Goal: Communication & Community: Participate in discussion

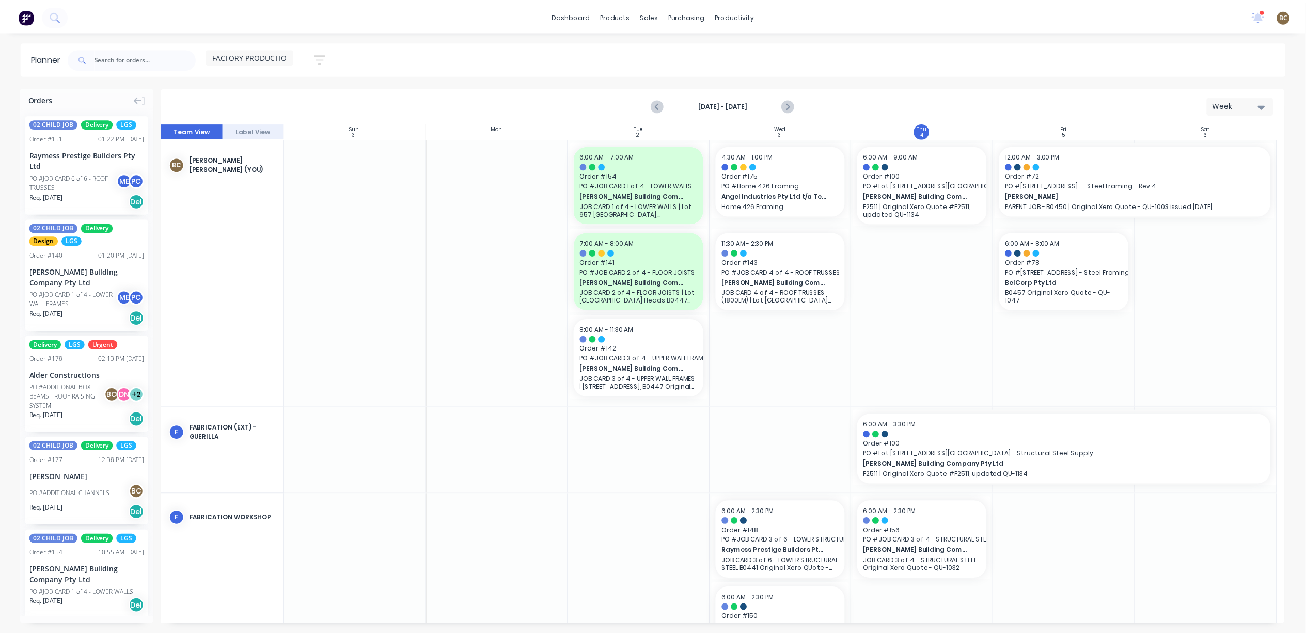
scroll to position [461, 0]
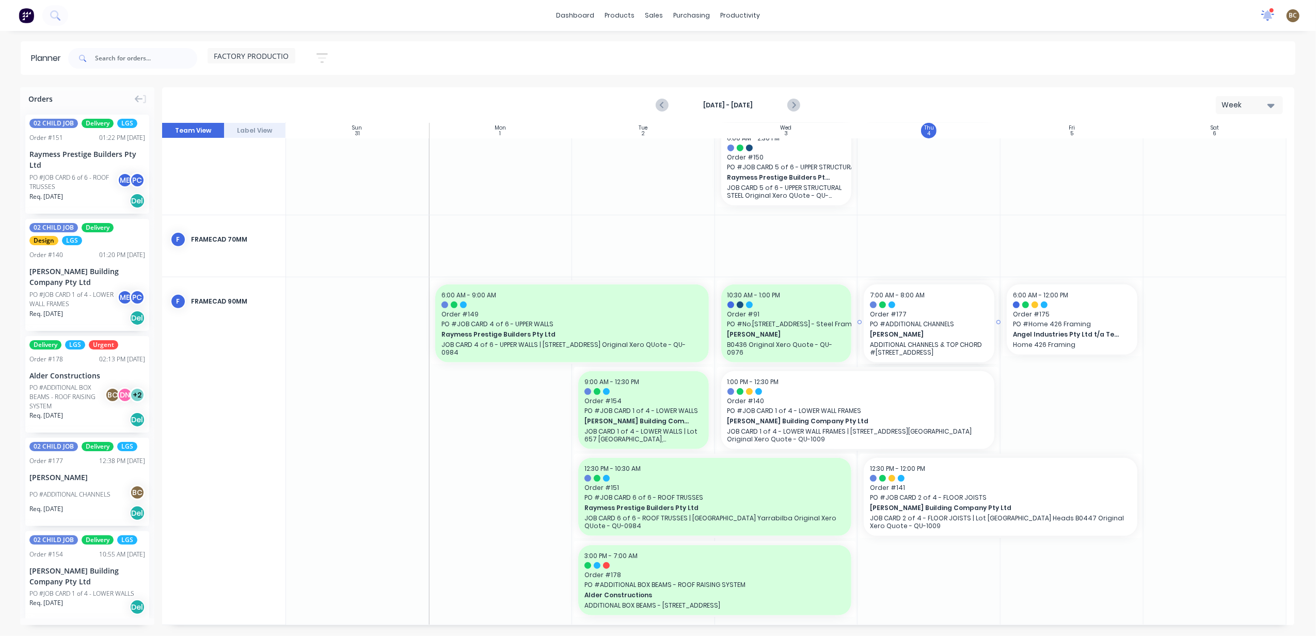
click at [1265, 15] on icon at bounding box center [1268, 15] width 14 height 12
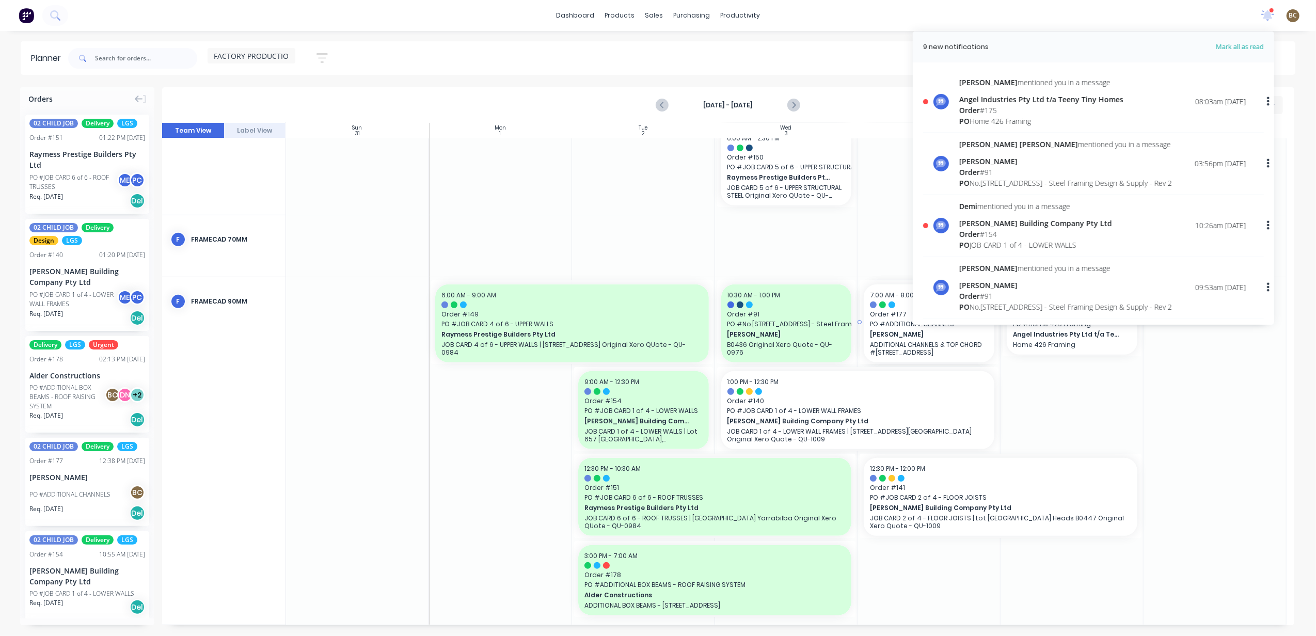
click at [1030, 113] on div "Order # 175" at bounding box center [1041, 110] width 164 height 11
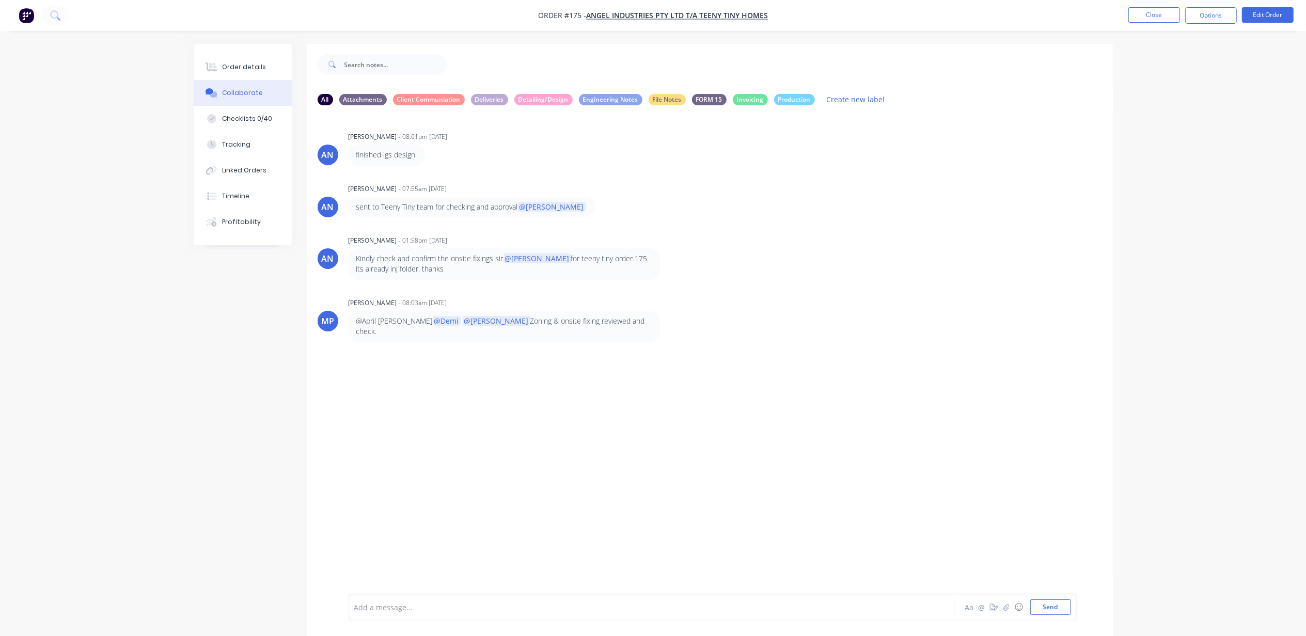
click at [543, 434] on div "AN [PERSON_NAME] - 08:01pm [DATE] finished lgs design. AN [PERSON_NAME] - 07:55…" at bounding box center [710, 354] width 806 height 480
click at [706, 526] on div "AN [PERSON_NAME] - 08:01pm [DATE] finished lgs design. AN [PERSON_NAME] - 07:55…" at bounding box center [710, 354] width 806 height 480
click at [407, 610] on div at bounding box center [623, 607] width 537 height 11
click at [509, 594] on div "Add a message... Aa @ ☺ Send" at bounding box center [713, 607] width 728 height 27
click at [257, 115] on div "Checklists 0/40" at bounding box center [247, 118] width 50 height 9
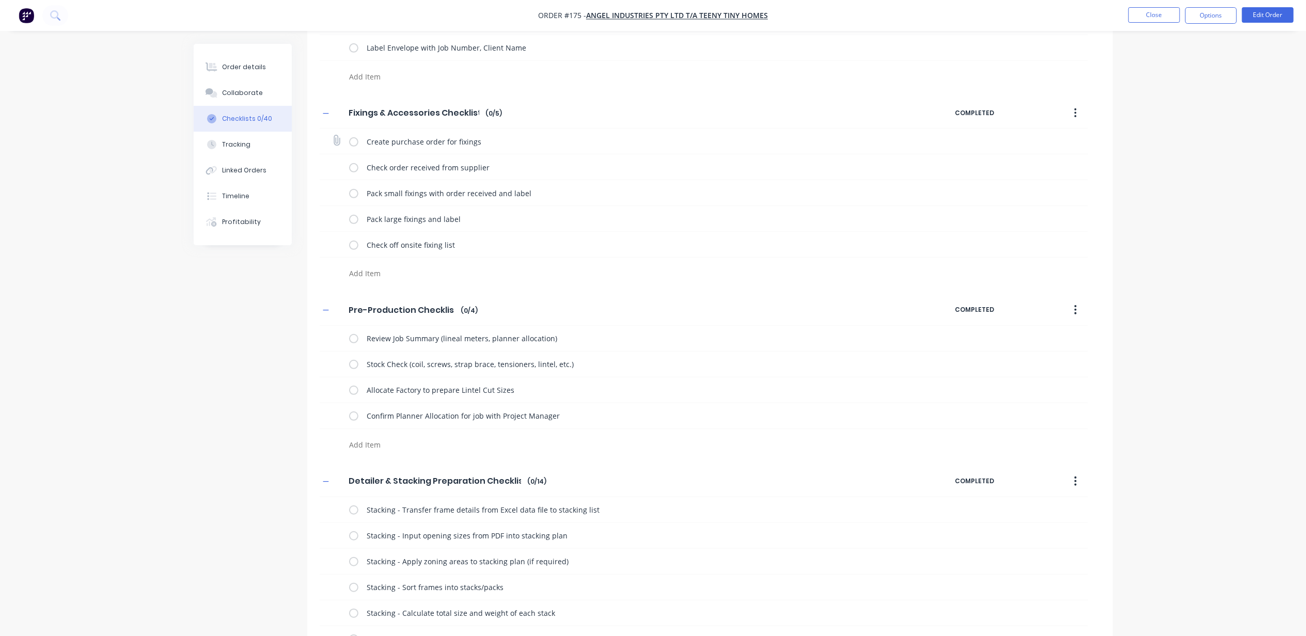
scroll to position [482, 0]
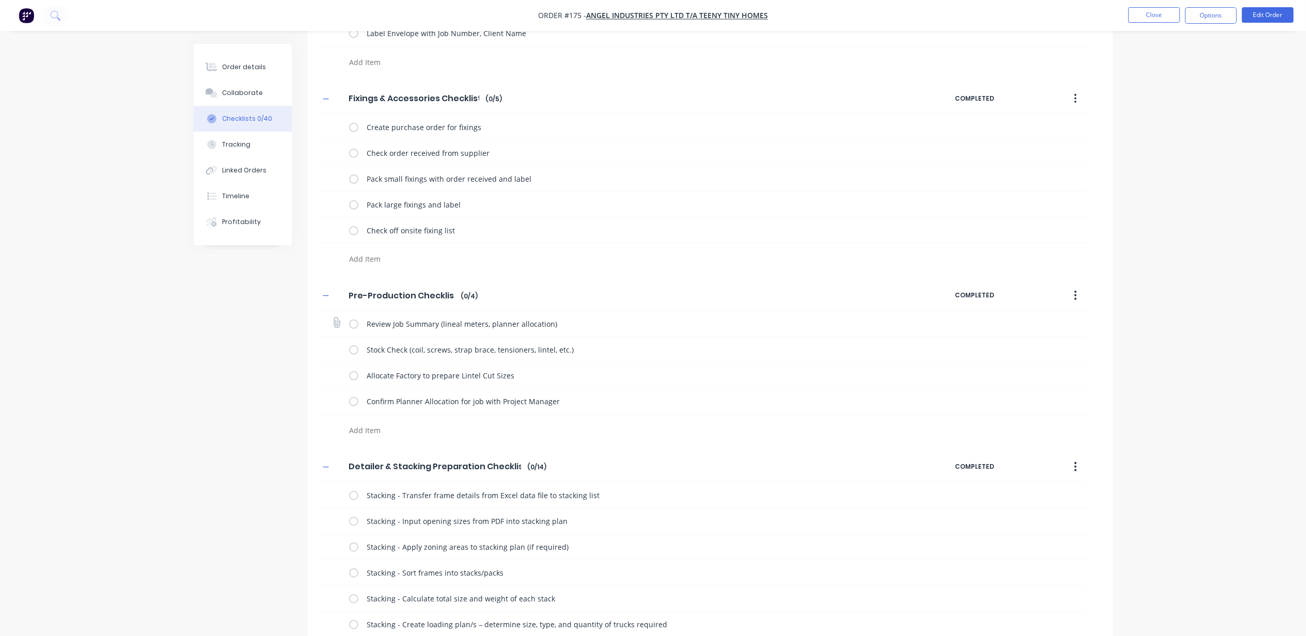
click at [352, 327] on label at bounding box center [353, 324] width 9 height 11
click at [0, 0] on input "checkbox" at bounding box center [0, 0] width 0 height 0
click at [354, 355] on label at bounding box center [353, 349] width 9 height 11
click at [0, 0] on input "checkbox" at bounding box center [0, 0] width 0 height 0
click at [356, 374] on label at bounding box center [353, 375] width 9 height 11
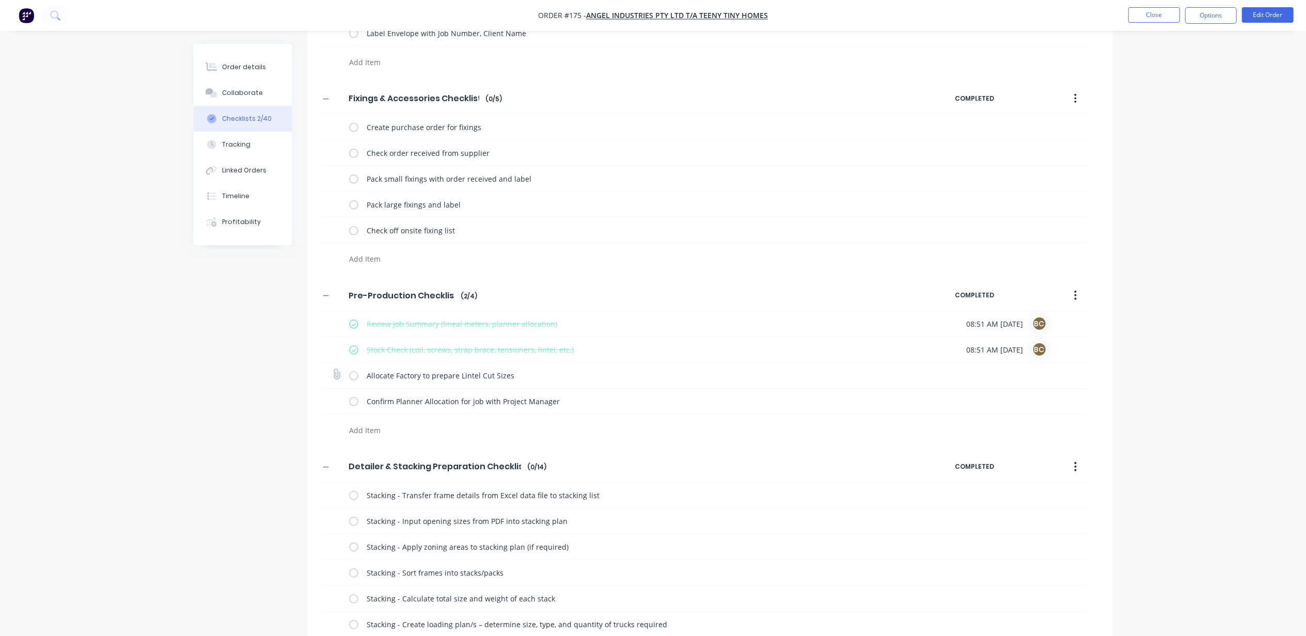
click at [0, 0] on input "checkbox" at bounding box center [0, 0] width 0 height 0
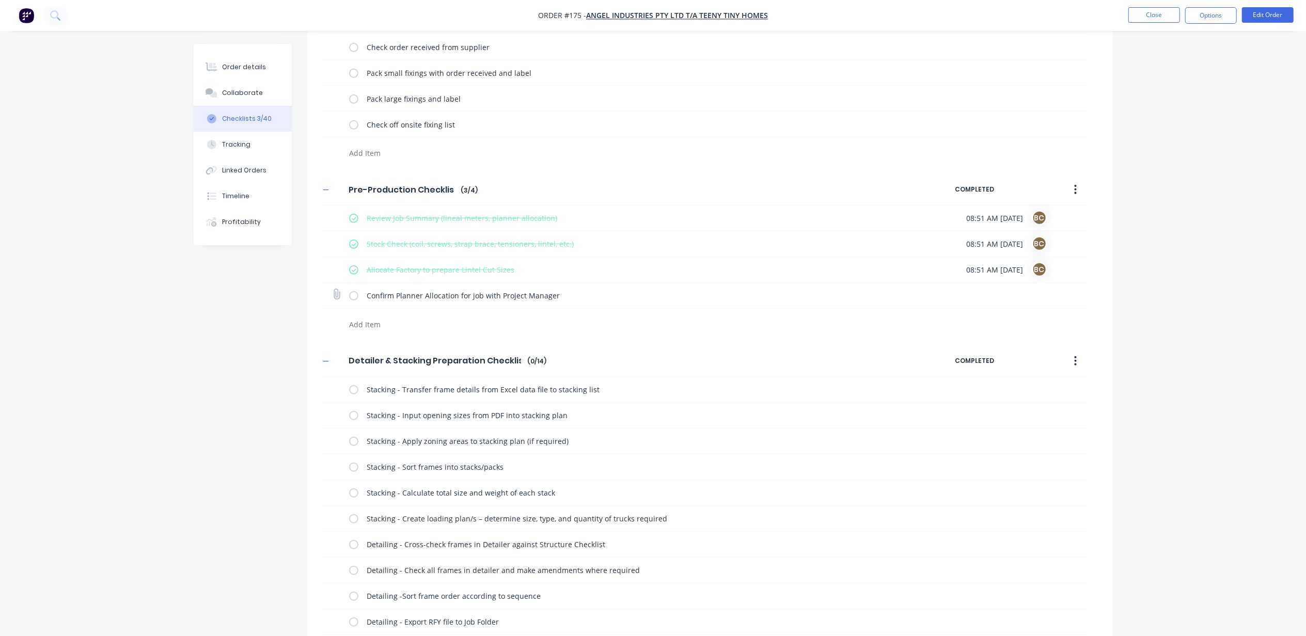
scroll to position [620, 0]
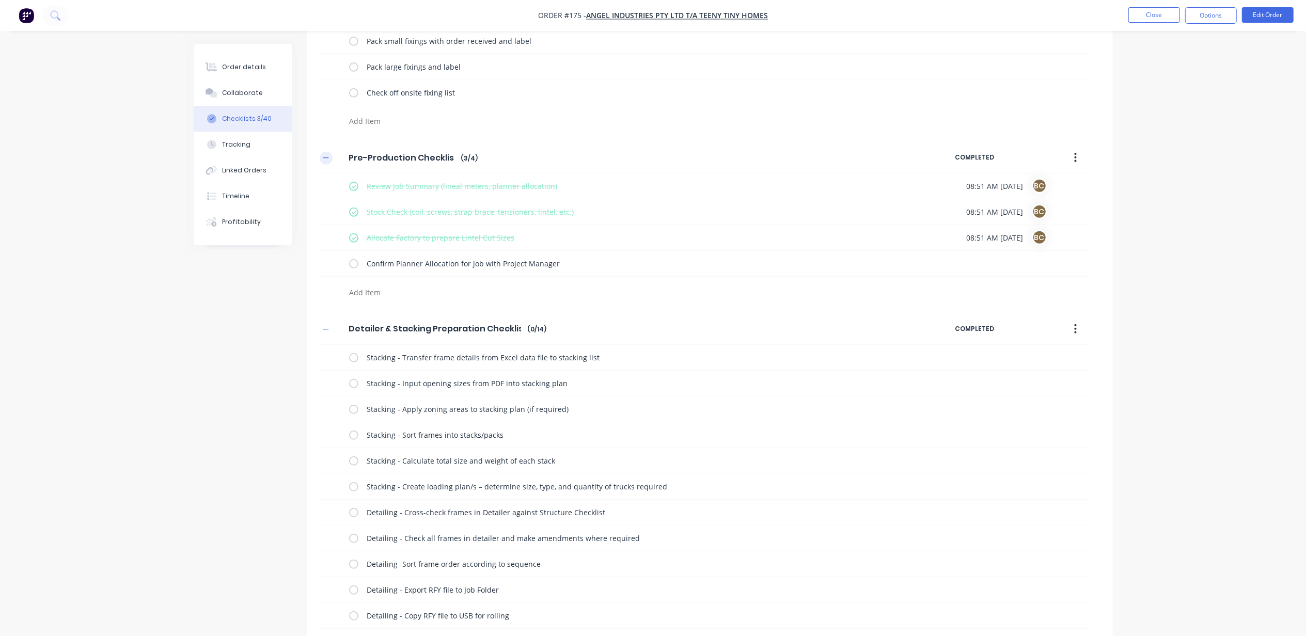
click at [325, 159] on icon "button" at bounding box center [326, 157] width 6 height 7
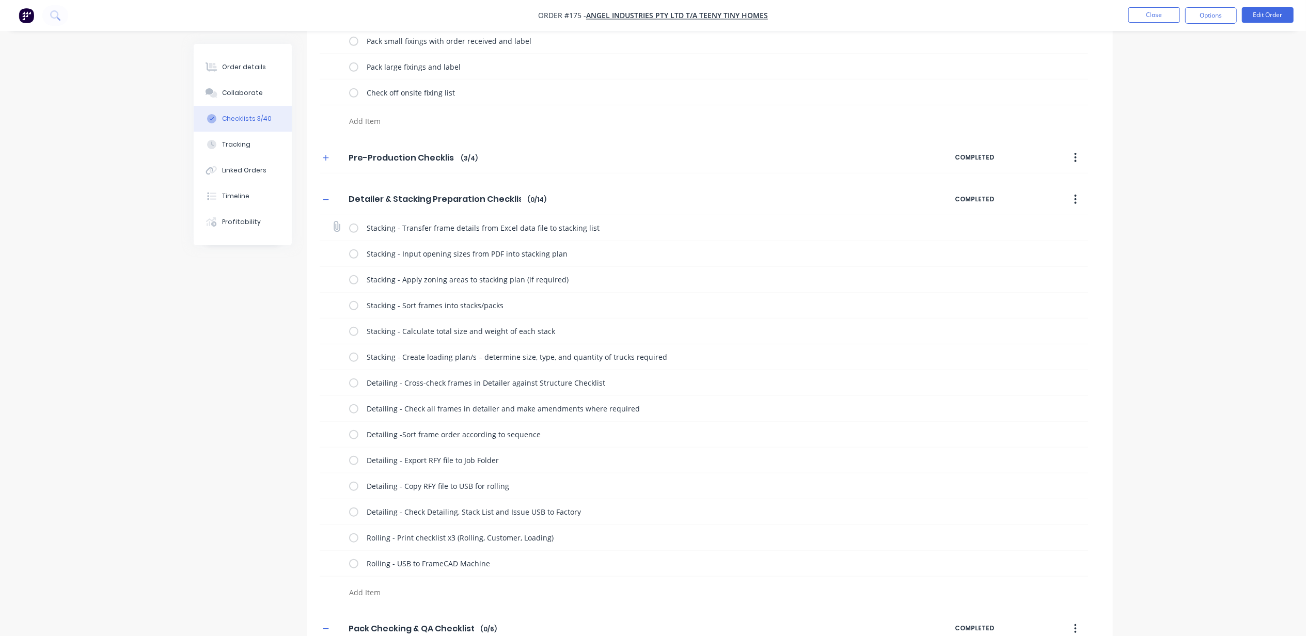
click at [353, 232] on label at bounding box center [353, 228] width 9 height 11
click at [0, 0] on input "checkbox" at bounding box center [0, 0] width 0 height 0
click at [354, 254] on label at bounding box center [353, 253] width 9 height 11
click at [0, 0] on input "checkbox" at bounding box center [0, 0] width 0 height 0
click at [353, 283] on label at bounding box center [353, 279] width 9 height 11
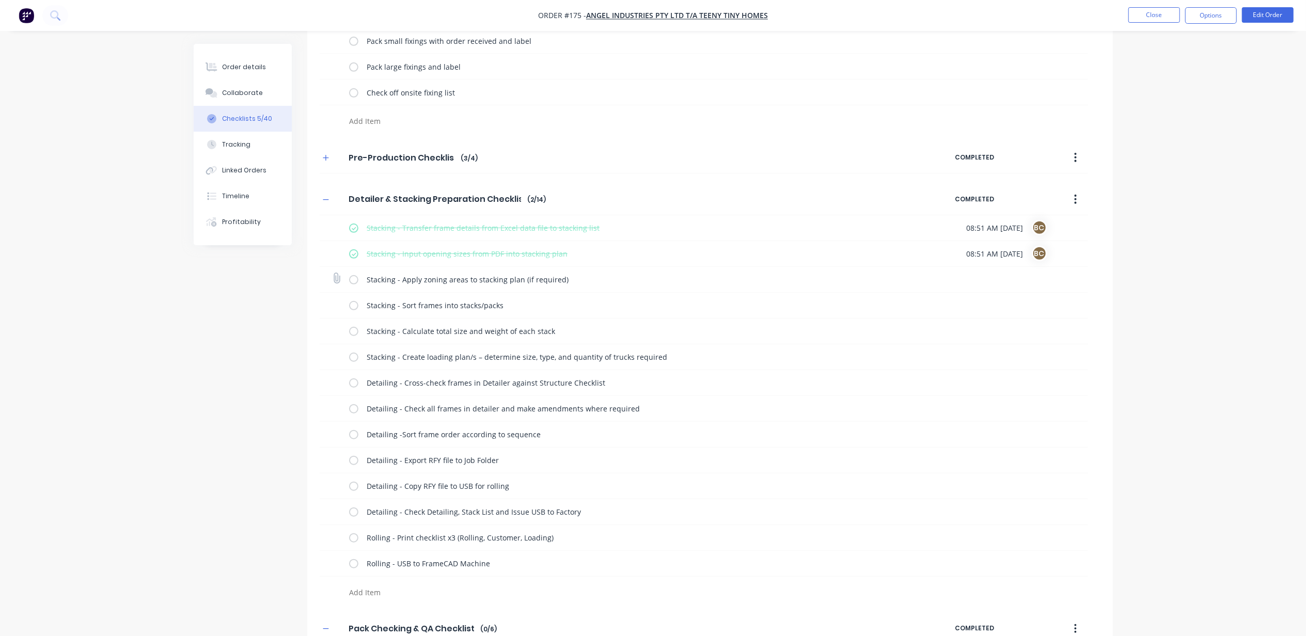
click at [0, 0] on input "checkbox" at bounding box center [0, 0] width 0 height 0
click at [353, 308] on label at bounding box center [353, 305] width 9 height 11
click at [0, 0] on input "checkbox" at bounding box center [0, 0] width 0 height 0
click at [354, 337] on label at bounding box center [353, 331] width 9 height 11
click at [0, 0] on input "checkbox" at bounding box center [0, 0] width 0 height 0
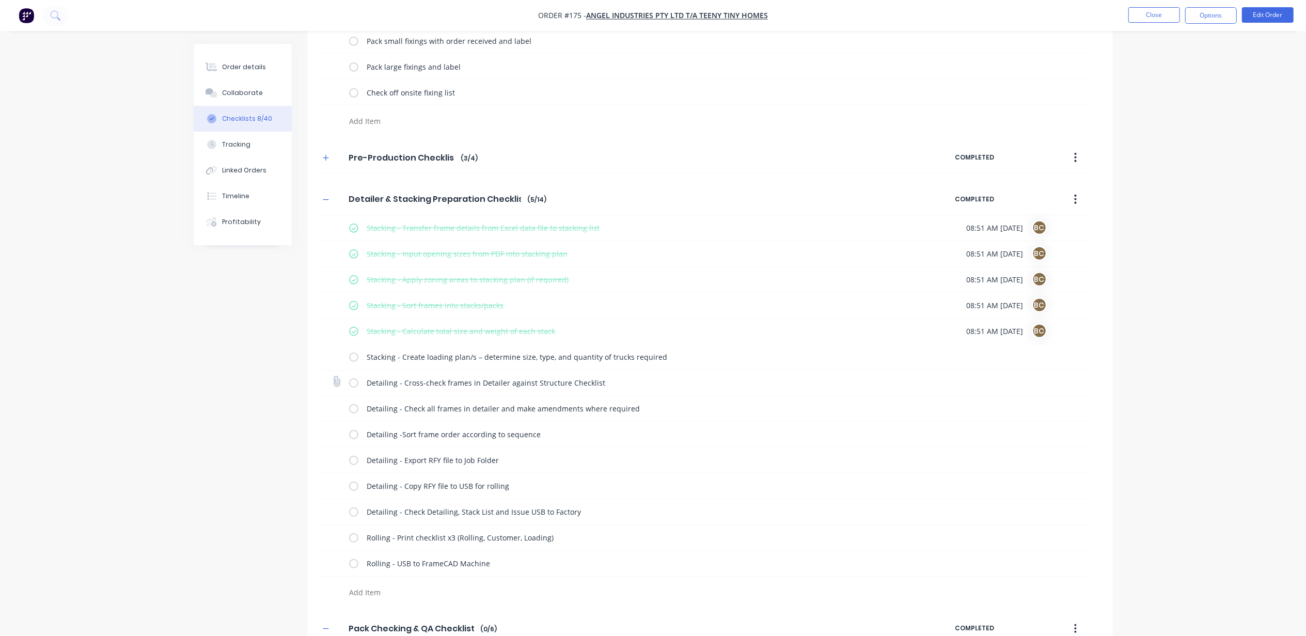
click at [354, 388] on label at bounding box center [353, 382] width 9 height 11
click at [0, 0] on input "checkbox" at bounding box center [0, 0] width 0 height 0
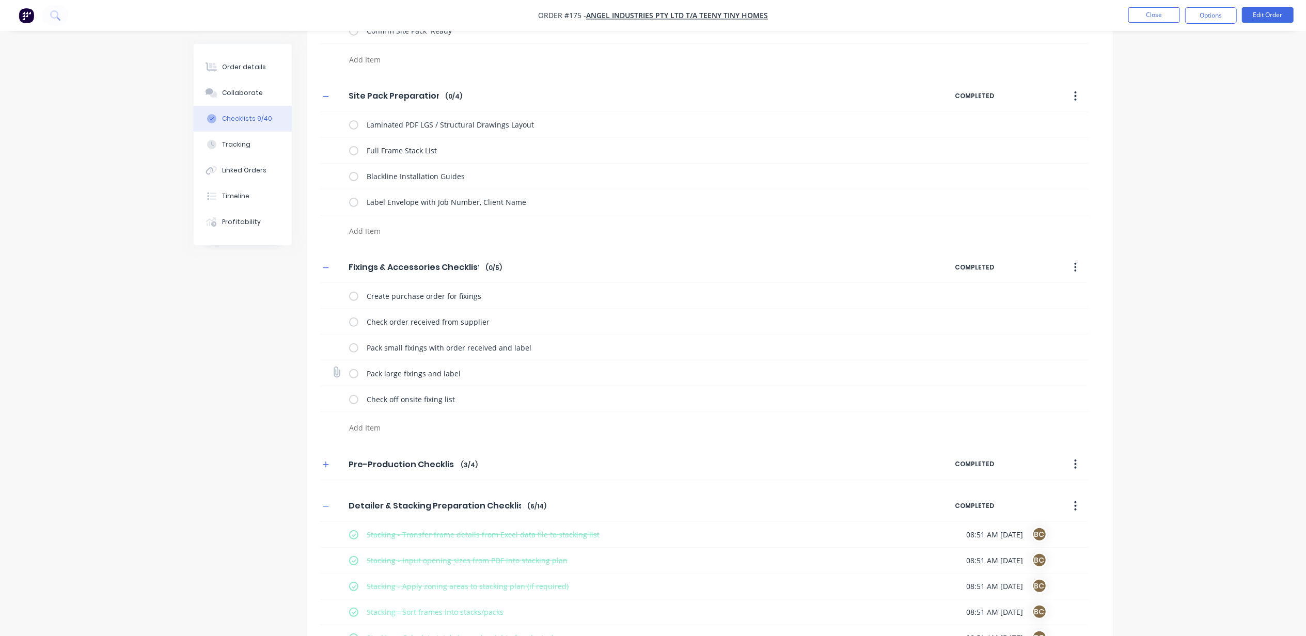
scroll to position [482, 0]
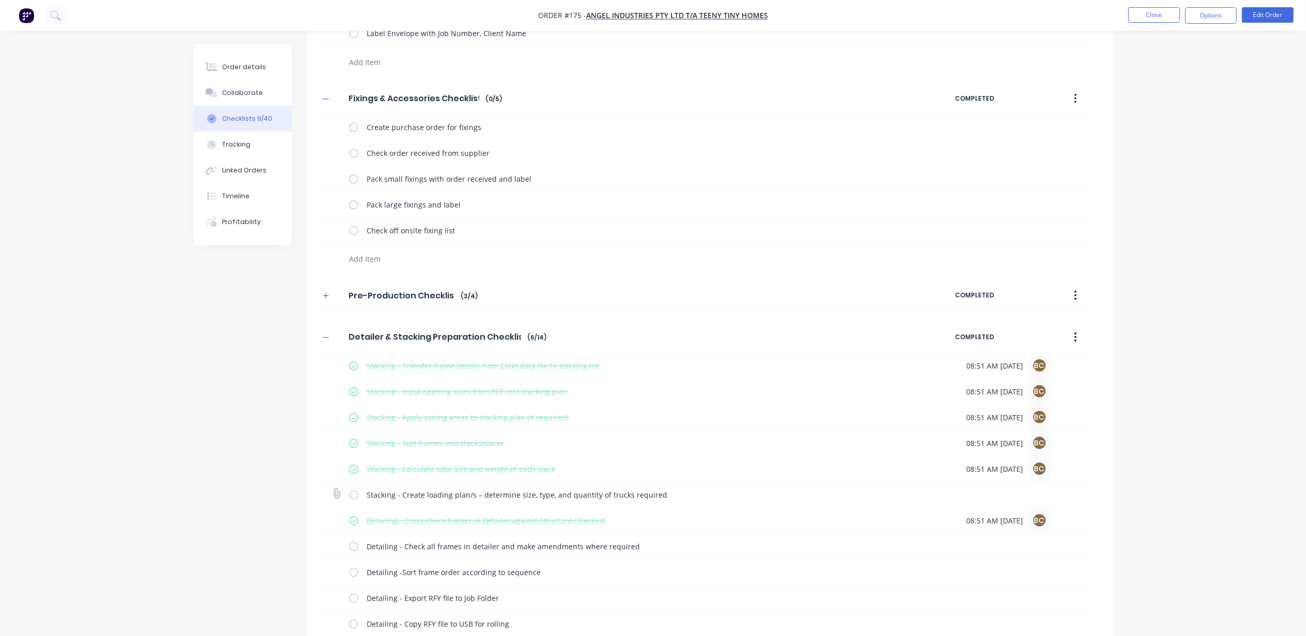
click at [354, 496] on label at bounding box center [353, 495] width 9 height 11
click at [0, 0] on input "checkbox" at bounding box center [0, 0] width 0 height 0
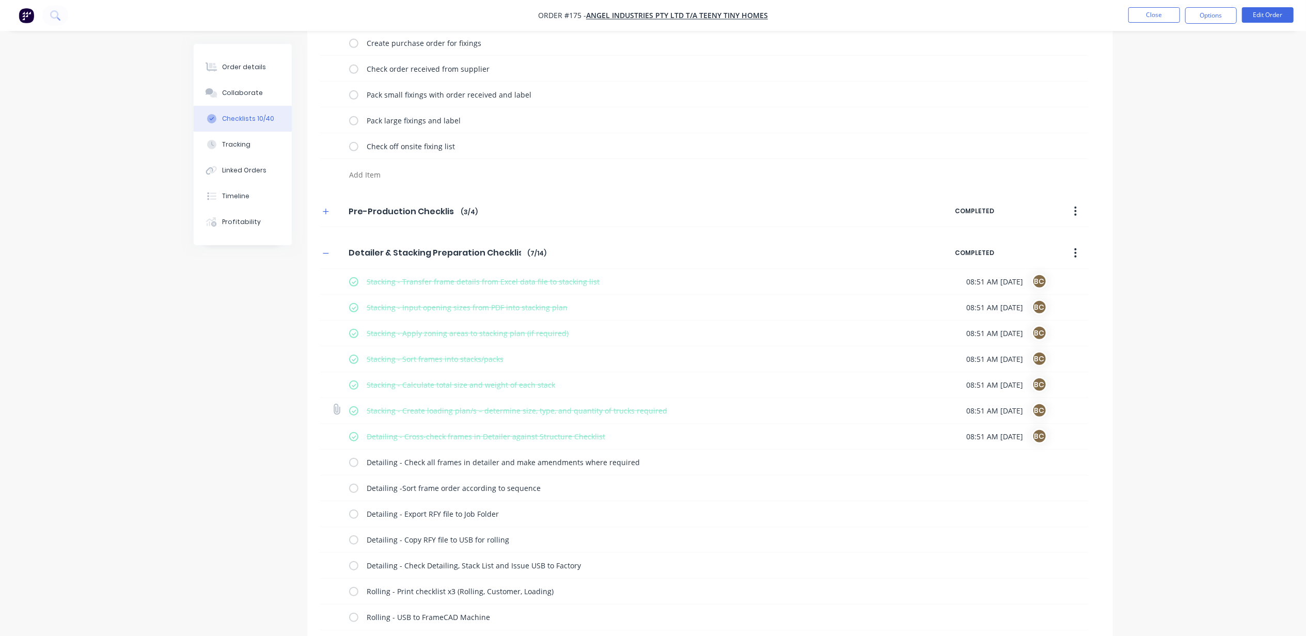
scroll to position [688, 0]
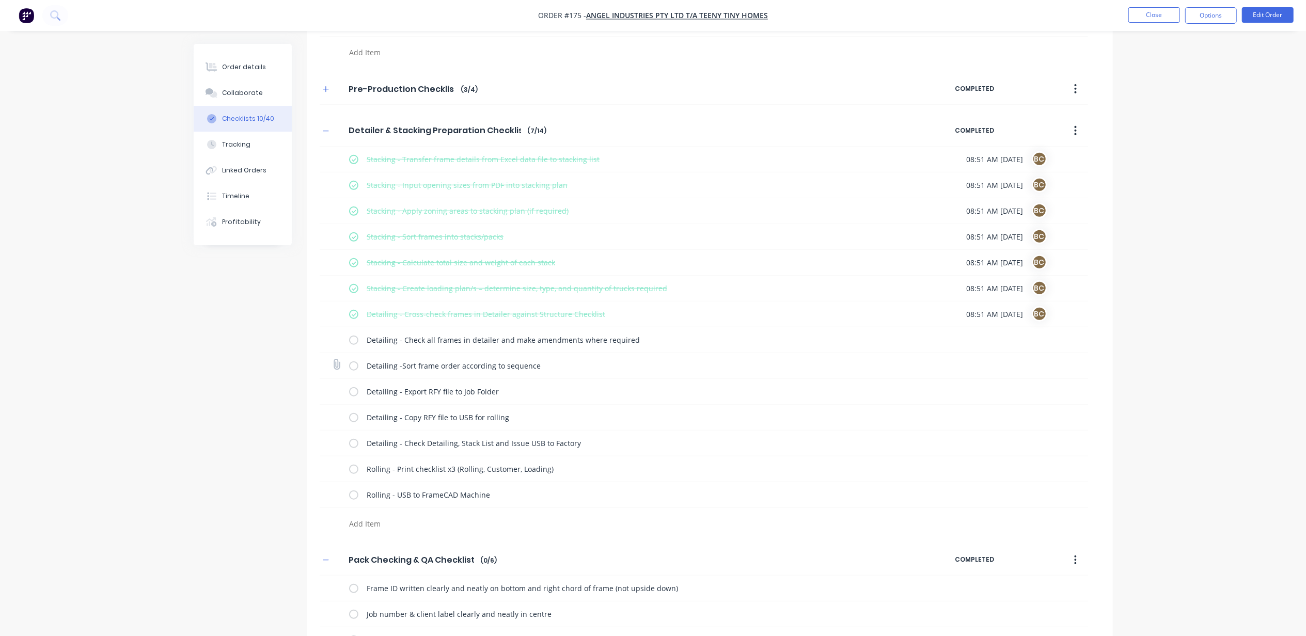
click at [353, 366] on label at bounding box center [353, 365] width 9 height 11
click at [0, 0] on input "checkbox" at bounding box center [0, 0] width 0 height 0
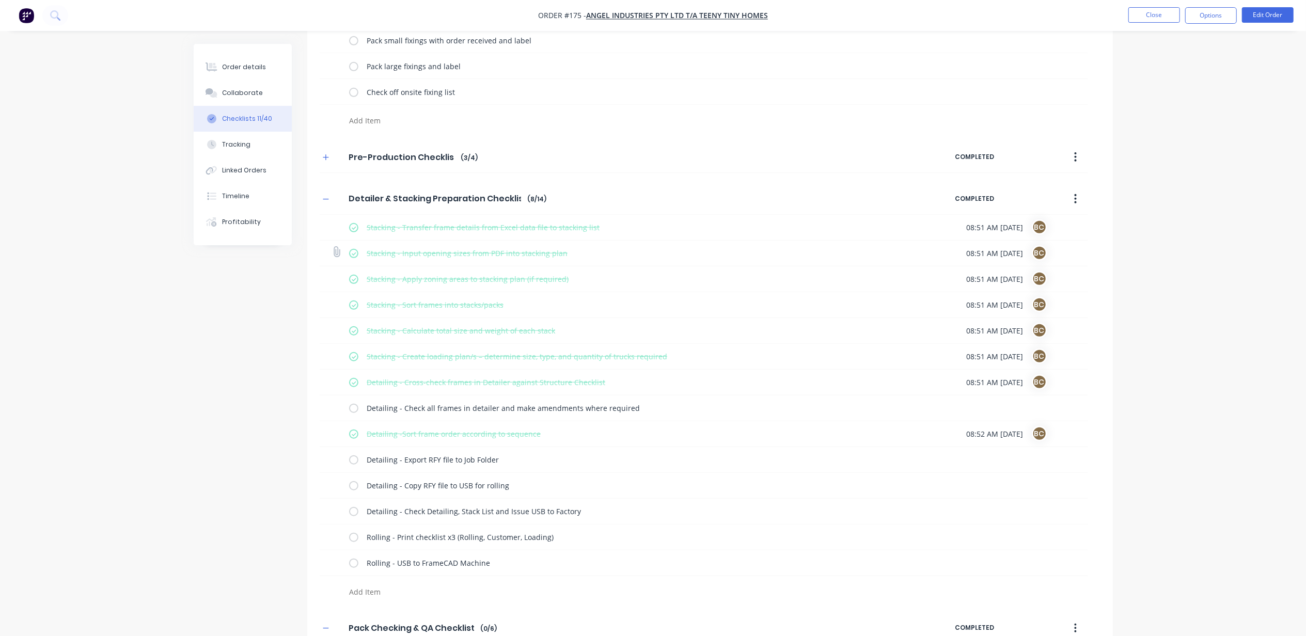
scroll to position [620, 0]
click at [325, 162] on icon "button" at bounding box center [326, 157] width 6 height 7
type textarea "x"
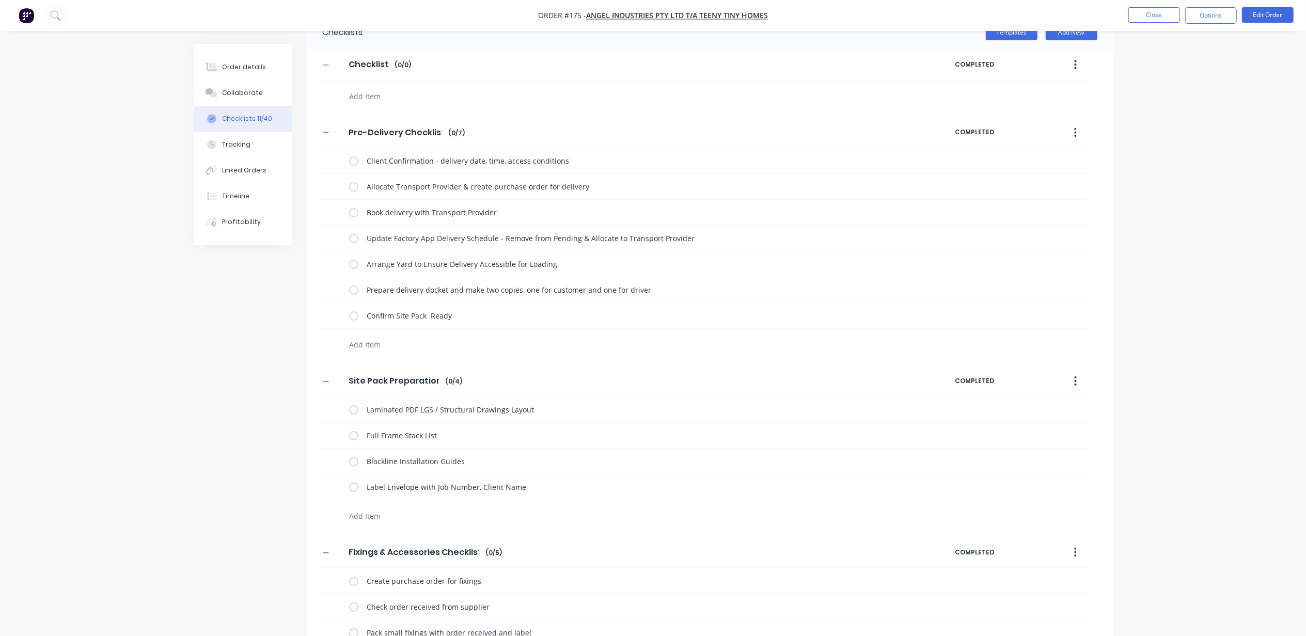
scroll to position [0, 0]
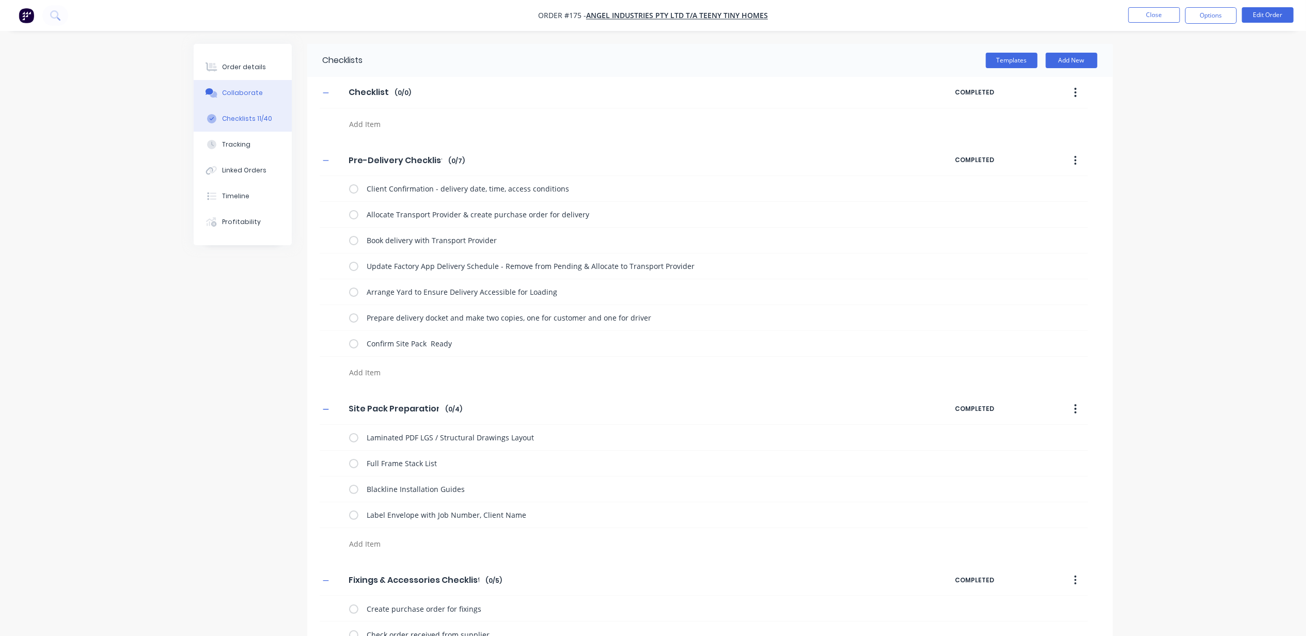
click at [242, 99] on button "Collaborate" at bounding box center [243, 93] width 98 height 26
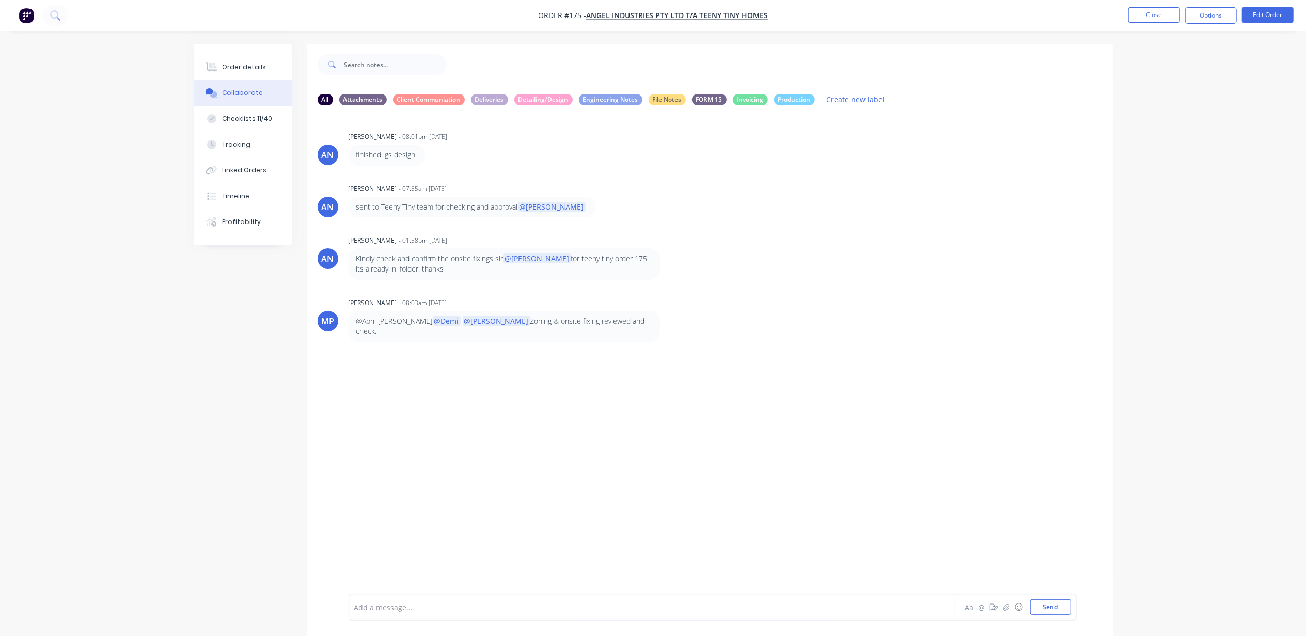
click at [510, 600] on div "Add a message..." at bounding box center [623, 607] width 538 height 15
click at [27, 17] on img "button" at bounding box center [26, 15] width 15 height 15
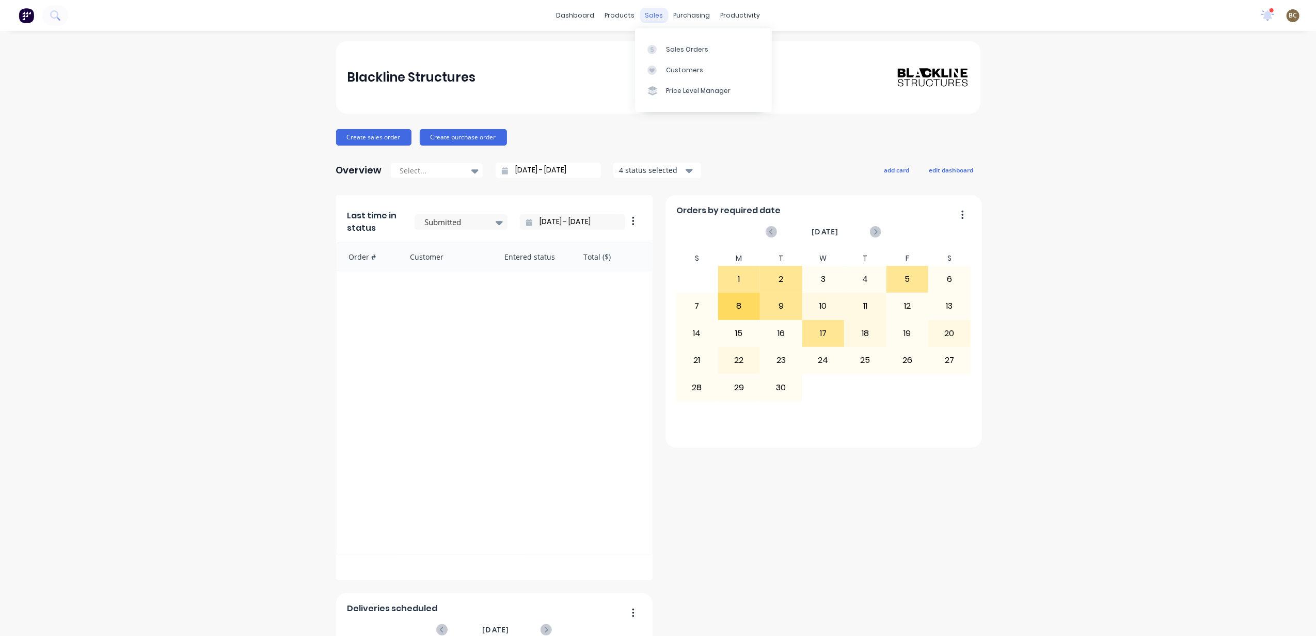
click at [644, 23] on div "sales" at bounding box center [654, 15] width 28 height 15
click at [661, 50] on div at bounding box center [655, 49] width 15 height 9
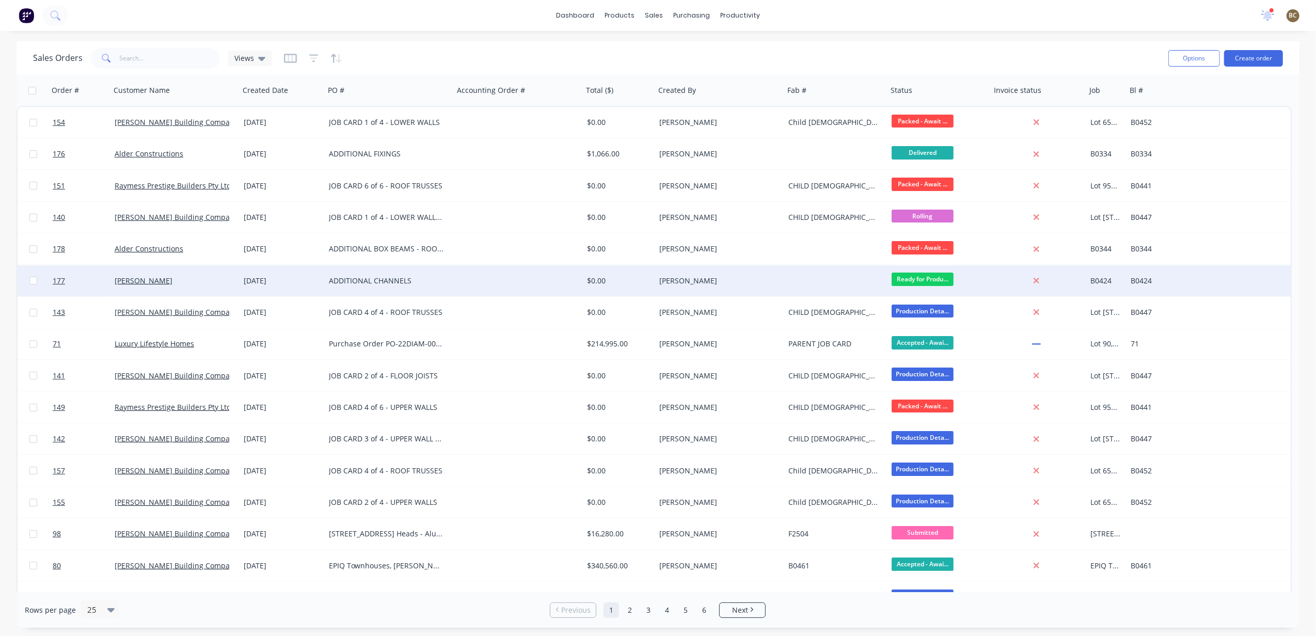
click at [389, 275] on div "ADDITIONAL CHANNELS" at bounding box center [389, 280] width 129 height 31
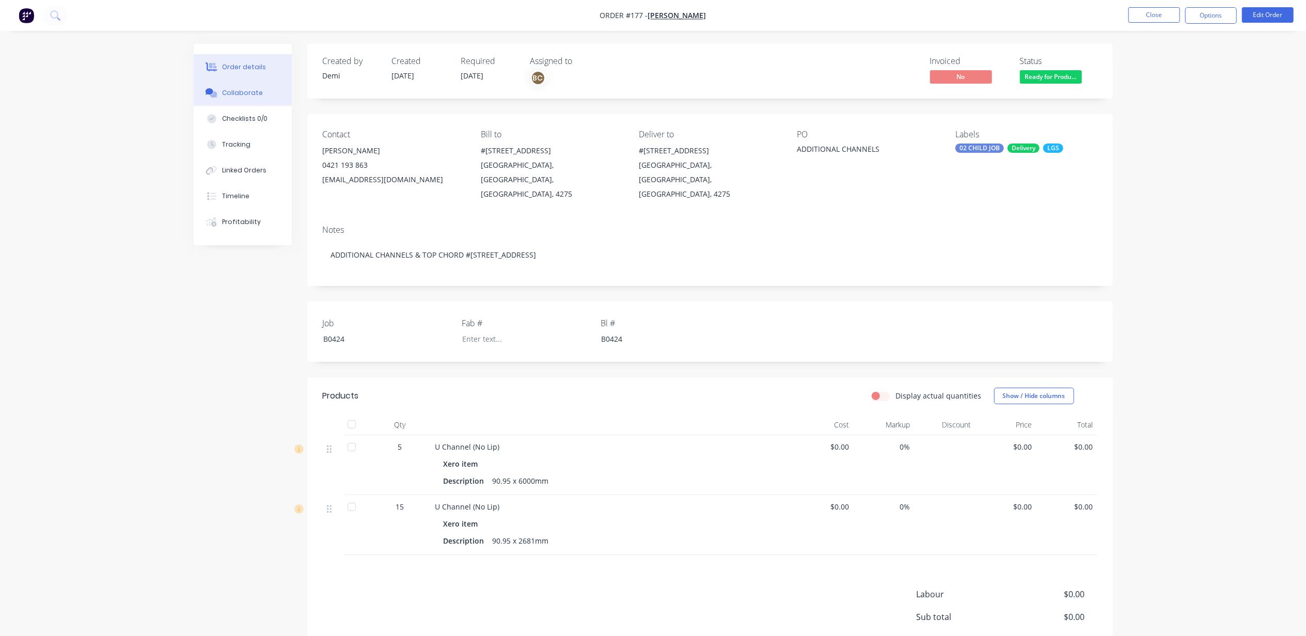
click at [259, 98] on button "Collaborate" at bounding box center [243, 93] width 98 height 26
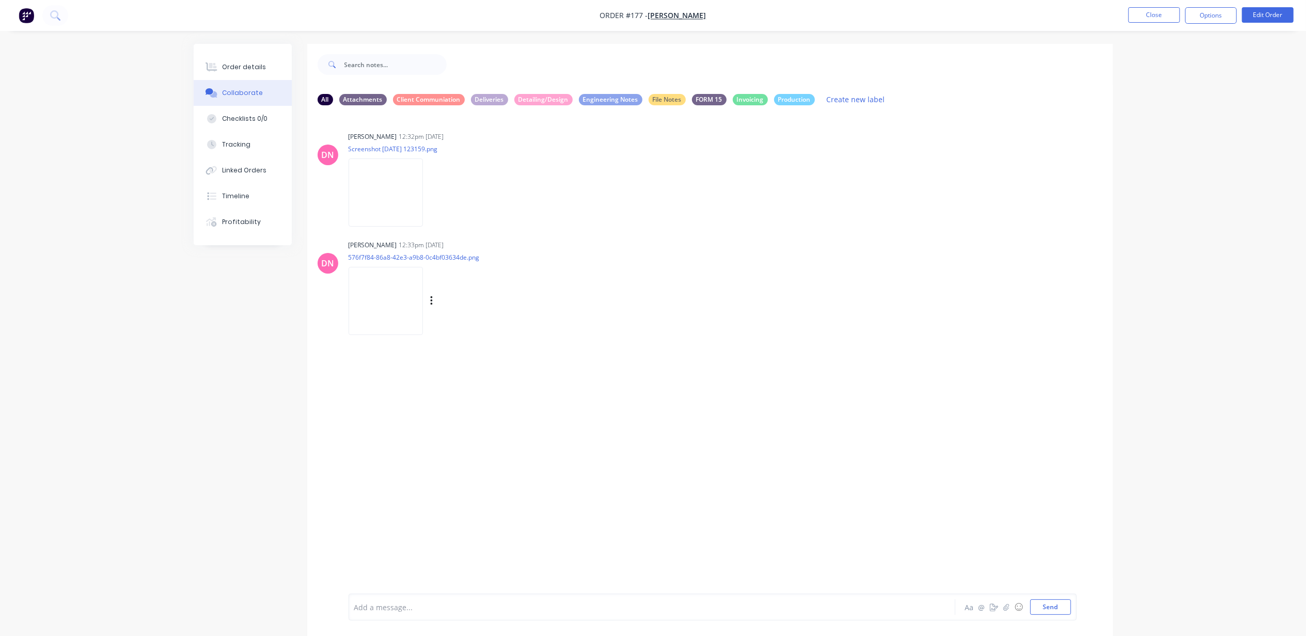
click at [372, 278] on img at bounding box center [386, 301] width 74 height 68
click at [423, 174] on img at bounding box center [386, 193] width 74 height 68
click at [641, 608] on div at bounding box center [623, 607] width 537 height 11
click at [421, 594] on div "Add a message... Aa @ ☺ Send" at bounding box center [713, 607] width 728 height 27
click at [426, 596] on div "Add a message... Aa @ ☺ Send" at bounding box center [713, 607] width 728 height 27
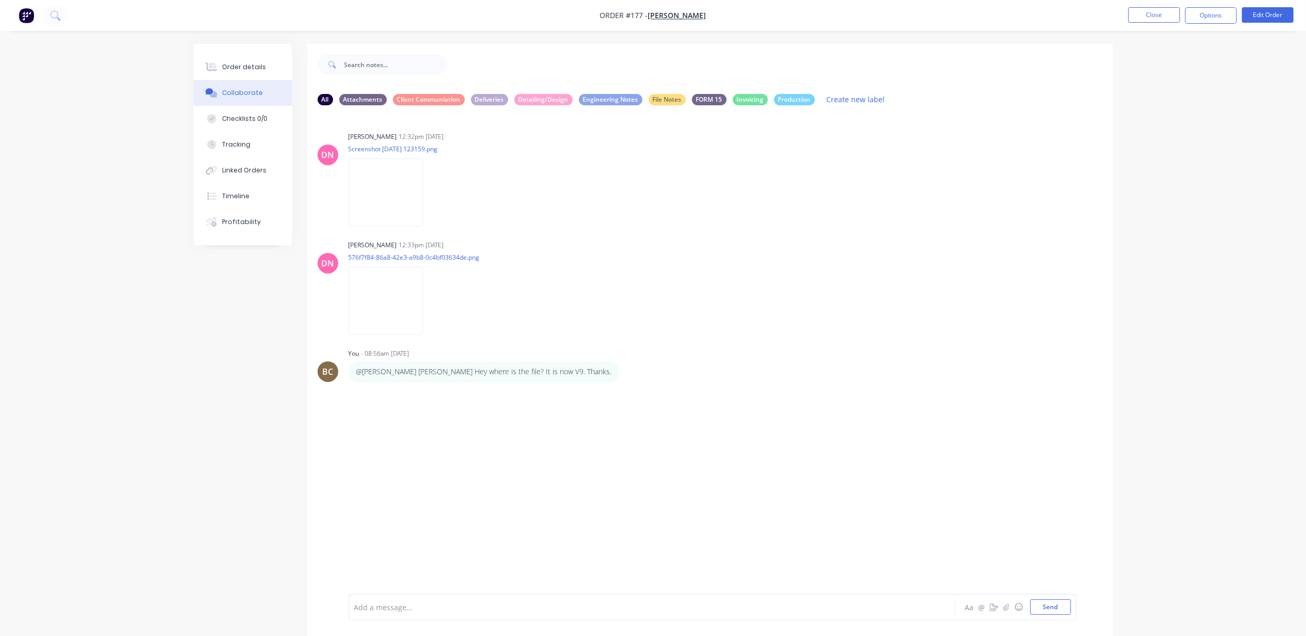
click at [426, 596] on div "Add a message... Aa @ ☺ Send" at bounding box center [713, 607] width 728 height 27
click at [422, 610] on div at bounding box center [623, 607] width 537 height 11
click at [1055, 604] on button "Send" at bounding box center [1050, 607] width 41 height 15
click at [589, 610] on div at bounding box center [623, 607] width 537 height 11
click at [457, 611] on div at bounding box center [623, 607] width 537 height 11
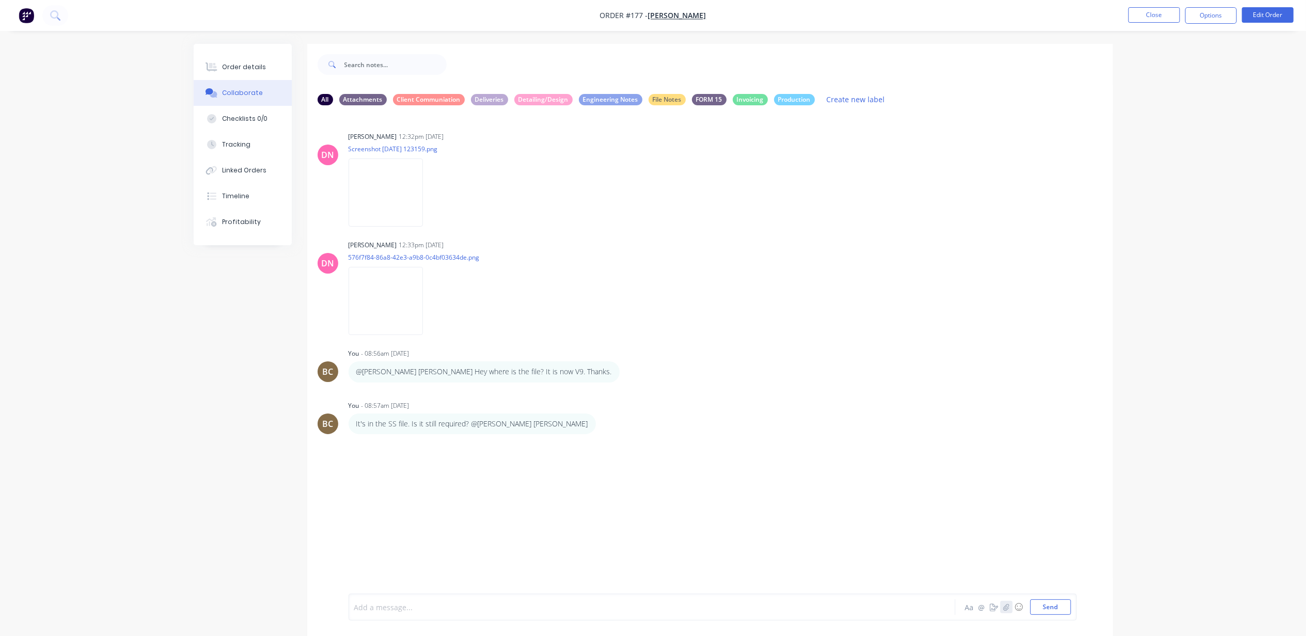
click at [1003, 610] on icon "button" at bounding box center [1006, 607] width 6 height 7
click at [360, 563] on div at bounding box center [377, 569] width 36 height 36
click at [1063, 604] on button "Send" at bounding box center [1050, 607] width 41 height 15
click at [366, 488] on img at bounding box center [386, 513] width 74 height 68
click at [419, 327] on img at bounding box center [386, 301] width 74 height 68
